Goal: Entertainment & Leisure: Consume media (video, audio)

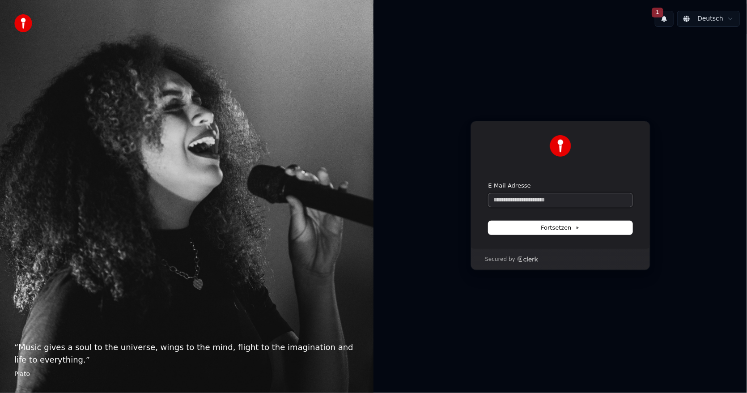
click at [583, 195] on input "E-Mail-Adresse" at bounding box center [560, 199] width 144 height 13
click at [488, 182] on button "submit" at bounding box center [488, 182] width 0 height 0
type input "**********"
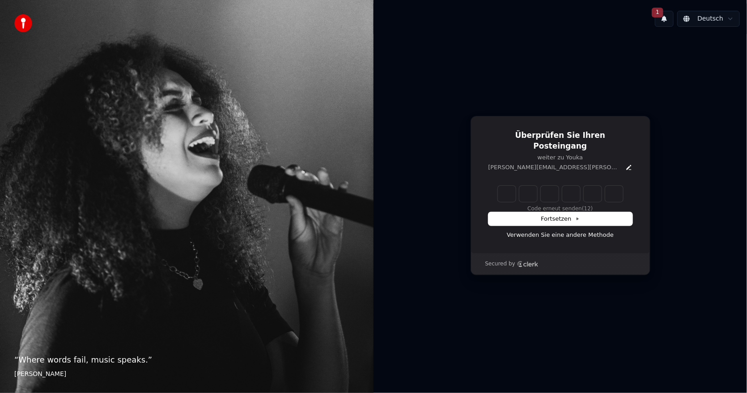
click at [511, 192] on input "Enter verification code" at bounding box center [560, 194] width 125 height 16
type input "******"
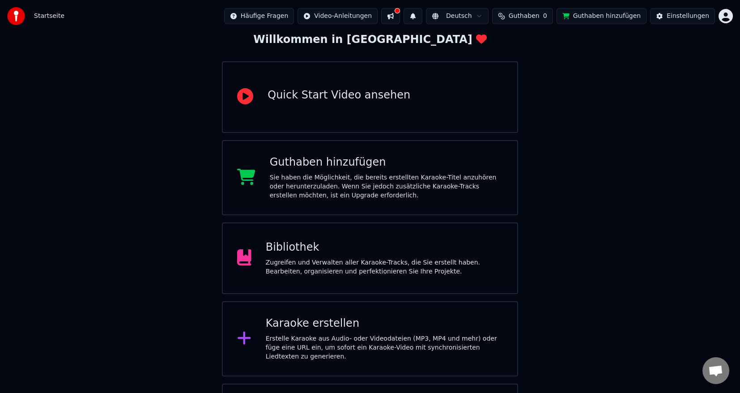
scroll to position [115, 0]
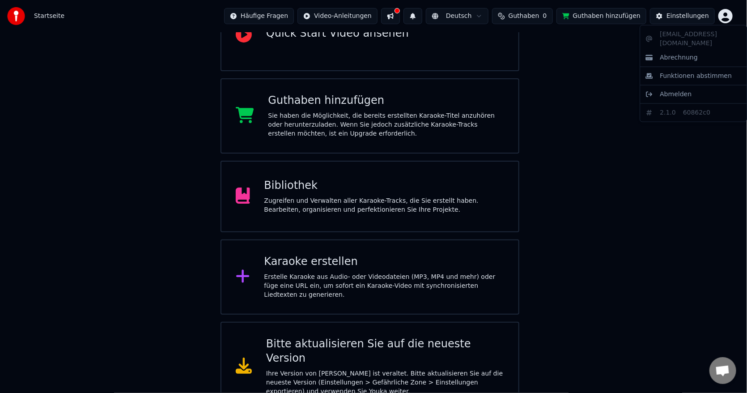
click at [726, 16] on html "Startseite Häufige Fragen Video-Anleitungen Deutsch Guthaben 0 Guthaben hinzufü…" at bounding box center [373, 148] width 747 height 526
click at [533, 23] on html "Startseite Häufige Fragen Video-Anleitungen Deutsch Guthaben 0 Guthaben hinzufü…" at bounding box center [373, 148] width 747 height 526
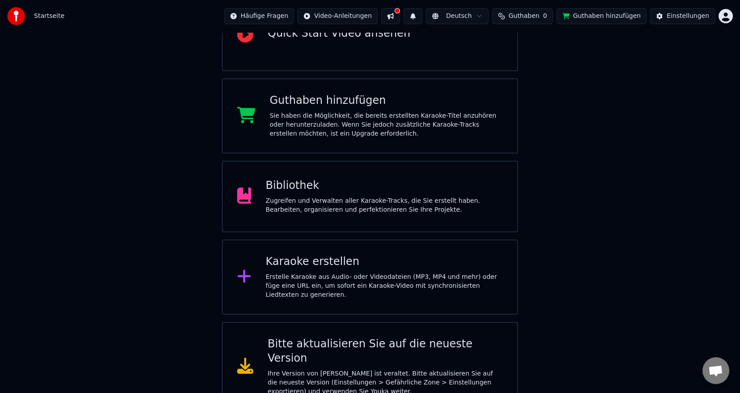
click at [531, 17] on span "Guthaben" at bounding box center [523, 16] width 31 height 9
click at [518, 16] on span "Guthaben" at bounding box center [523, 16] width 31 height 9
click at [675, 15] on div "Einstellungen" at bounding box center [687, 16] width 42 height 9
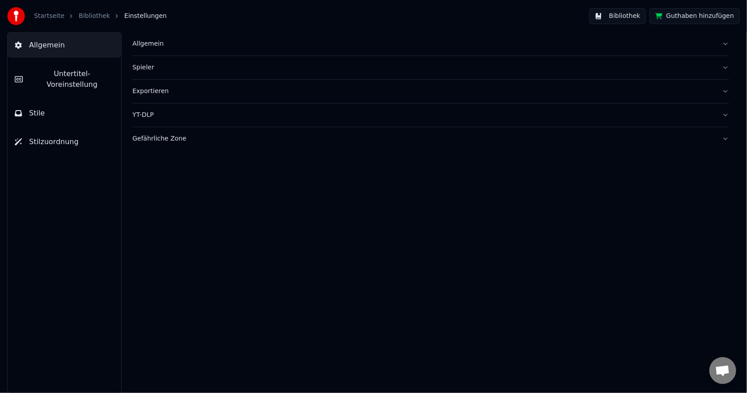
click at [642, 17] on button "Bibliothek" at bounding box center [617, 16] width 57 height 16
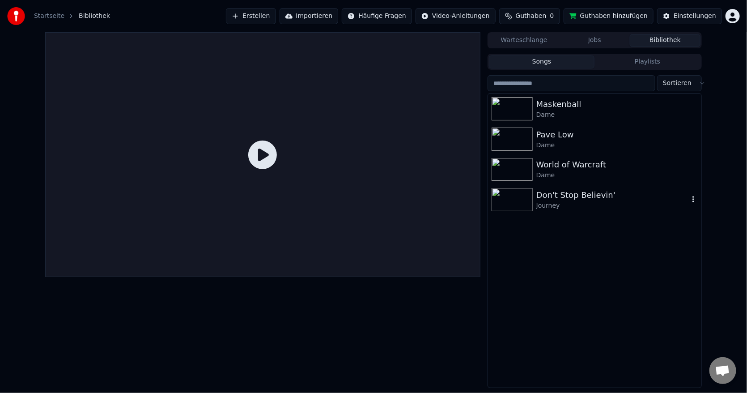
click at [549, 203] on div "Journey" at bounding box center [612, 205] width 152 height 9
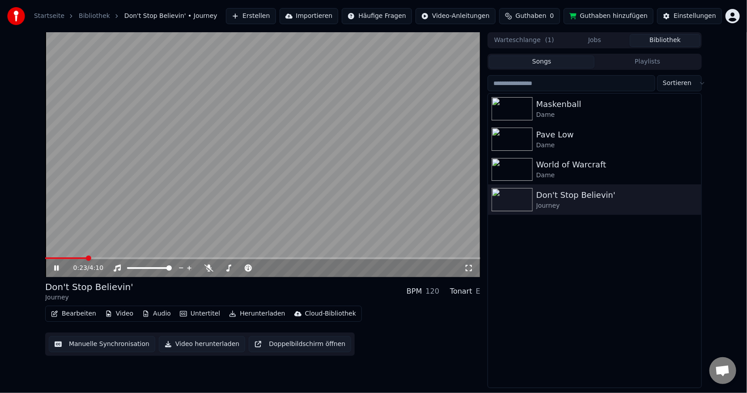
click at [255, 312] on button "Herunterladen" at bounding box center [256, 313] width 63 height 13
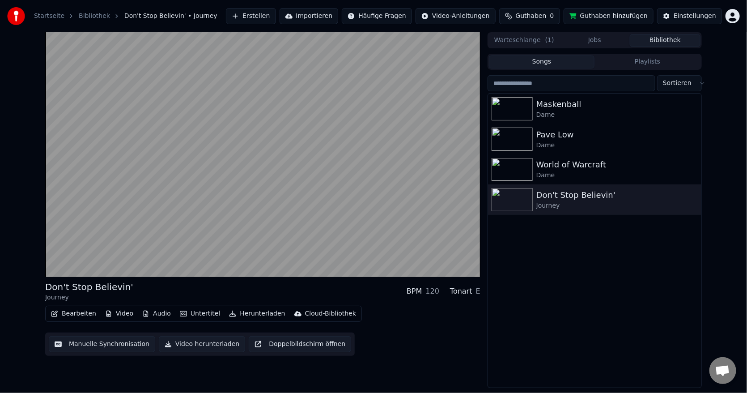
click at [416, 302] on div "Don't Stop Believin' Journey BPM 120 Tonart E Bearbeiten Video Audio Untertitel…" at bounding box center [262, 317] width 435 height 75
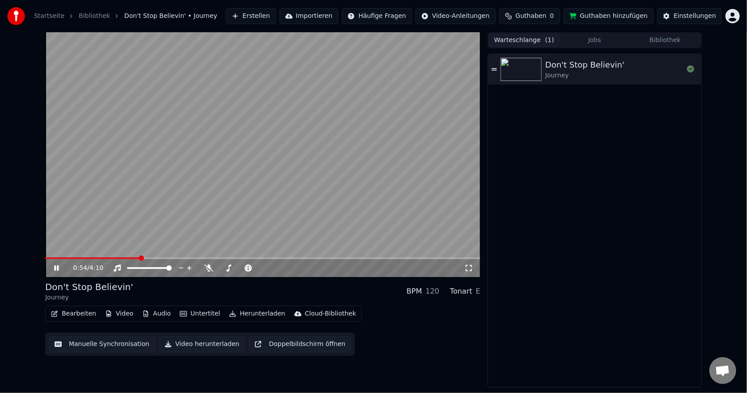
click at [533, 41] on button "Warteschlange ( 1 )" at bounding box center [524, 40] width 71 height 13
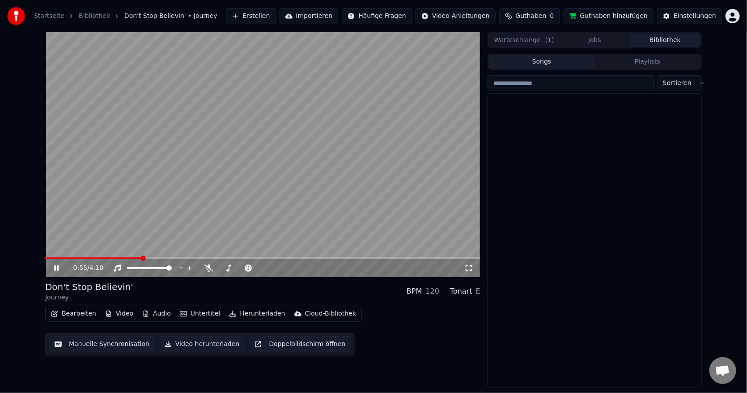
click at [659, 38] on button "Bibliothek" at bounding box center [665, 40] width 71 height 13
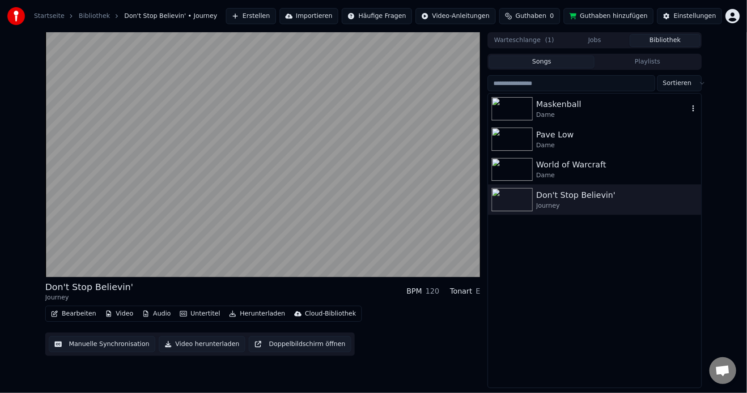
click at [559, 107] on div "Maskenball" at bounding box center [612, 104] width 152 height 13
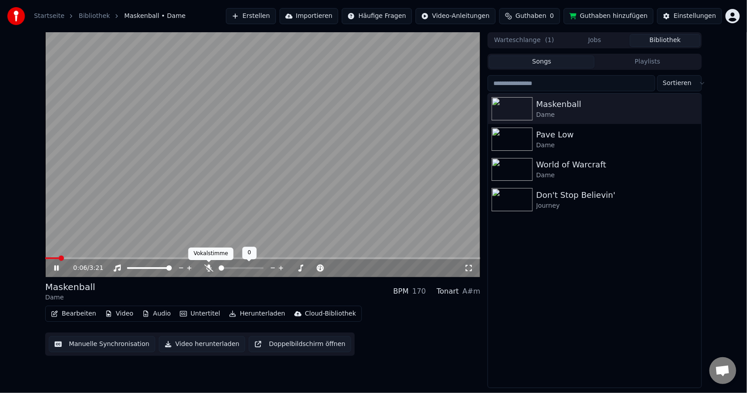
click at [207, 269] on icon at bounding box center [208, 267] width 9 height 7
click at [80, 258] on span at bounding box center [262, 258] width 435 height 2
click at [100, 258] on span at bounding box center [262, 258] width 435 height 2
click at [116, 259] on div "0:25 / 3:21" at bounding box center [262, 268] width 435 height 18
click at [127, 259] on div "0:26 / 3:21" at bounding box center [262, 268] width 435 height 18
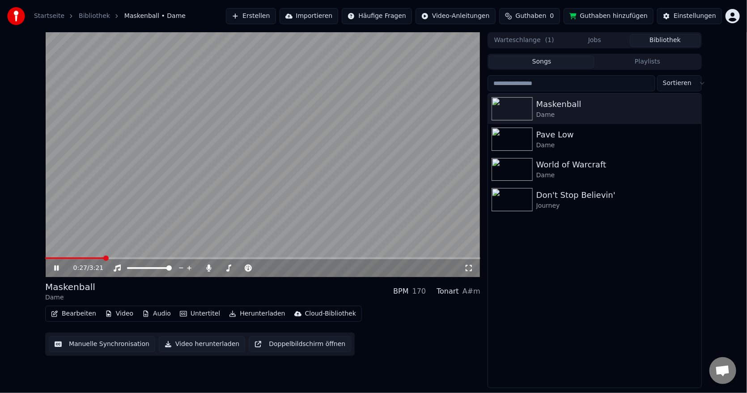
click at [120, 257] on span at bounding box center [262, 258] width 435 height 2
click at [568, 169] on div "World of Warcraft" at bounding box center [612, 164] width 152 height 13
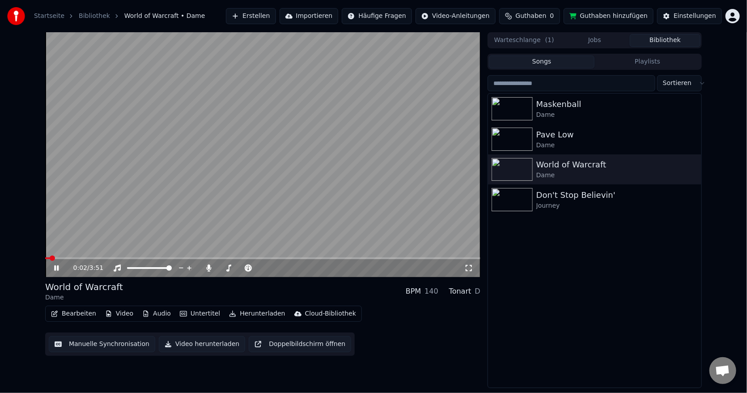
click at [93, 256] on video at bounding box center [262, 154] width 435 height 245
click at [79, 256] on video at bounding box center [262, 154] width 435 height 245
click at [94, 261] on span at bounding box center [94, 257] width 5 height 5
click at [536, 131] on div "Pave Low" at bounding box center [612, 134] width 152 height 13
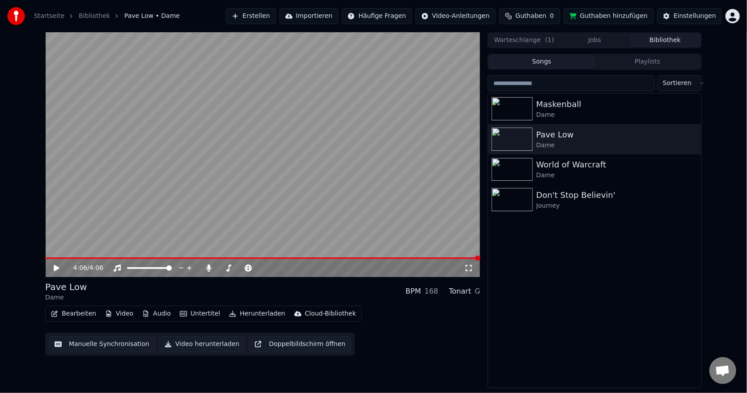
click at [526, 40] on button "Warteschlange ( 1 )" at bounding box center [524, 40] width 71 height 13
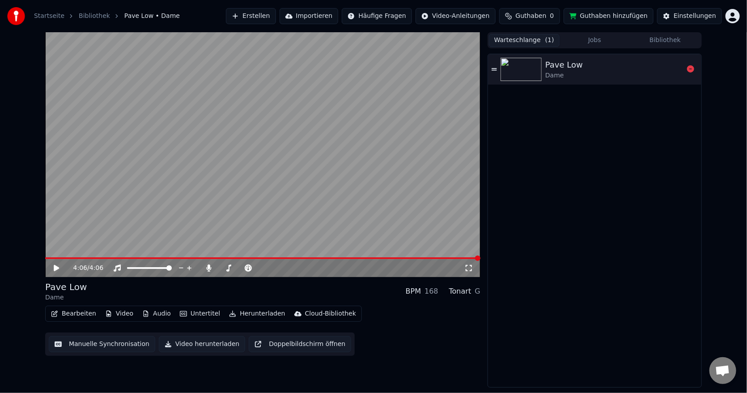
click at [596, 68] on div "Pave Low Dame" at bounding box center [614, 69] width 138 height 21
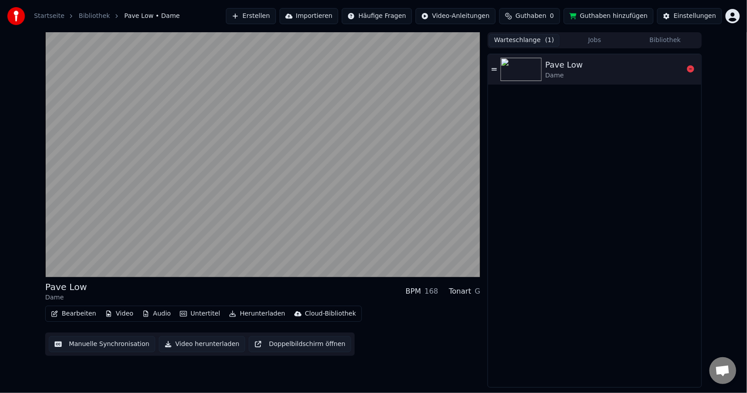
click at [599, 64] on div "Pave Low Dame" at bounding box center [614, 69] width 138 height 21
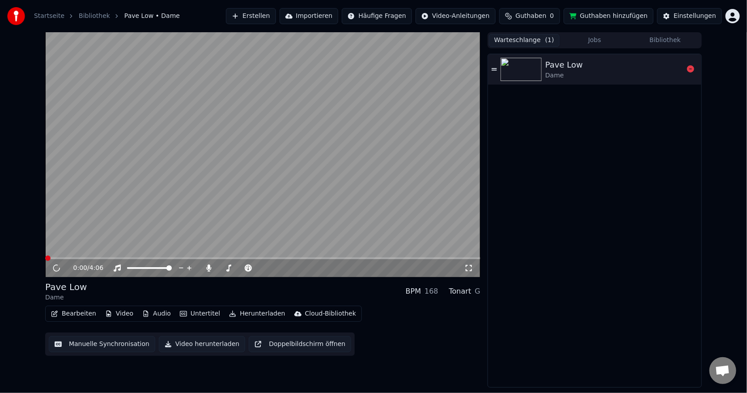
click at [542, 68] on div at bounding box center [522, 69] width 45 height 23
